Goal: Task Accomplishment & Management: Use online tool/utility

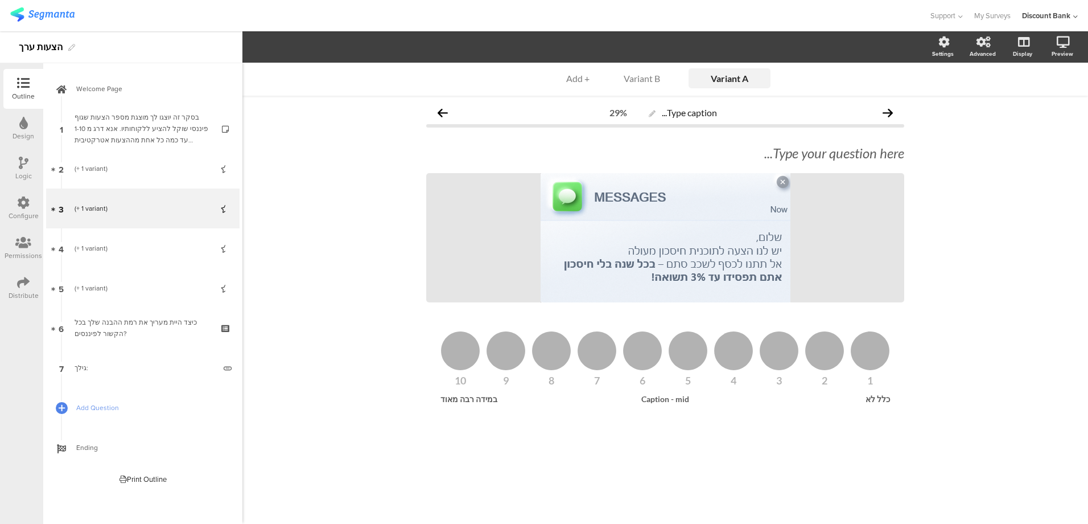
click at [120, 168] on div "(+ 1 variant)" at bounding box center [143, 168] width 136 height 11
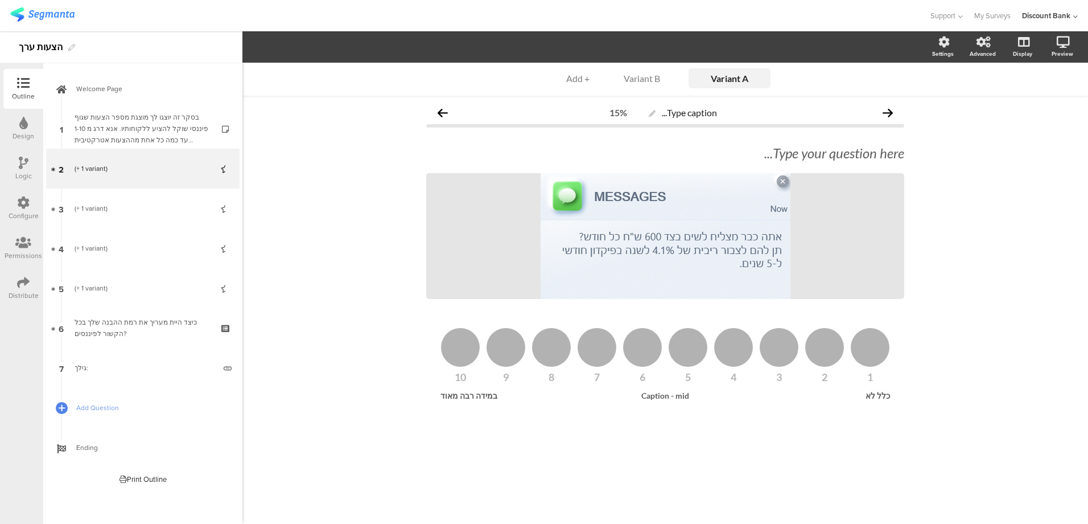
click at [87, 210] on div "(+ 1 variant)" at bounding box center [143, 208] width 136 height 11
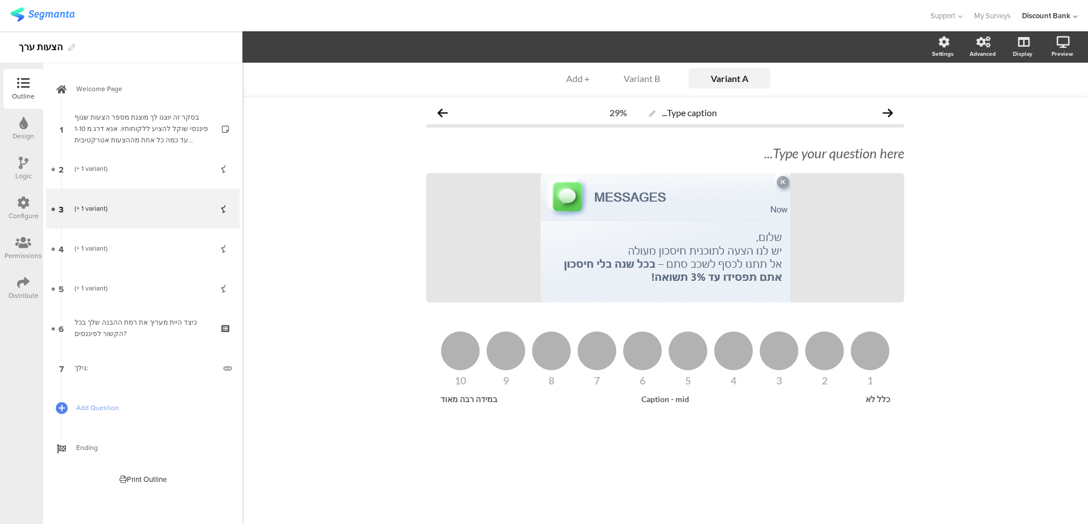
click at [104, 245] on div "(+ 1 variant)" at bounding box center [143, 247] width 136 height 11
